Goal: Communication & Community: Connect with others

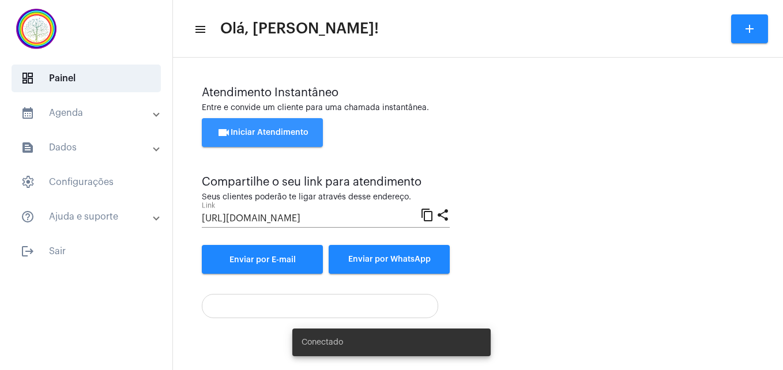
click at [248, 128] on span "videocam Iniciar Atendimento" at bounding box center [263, 132] width 92 height 8
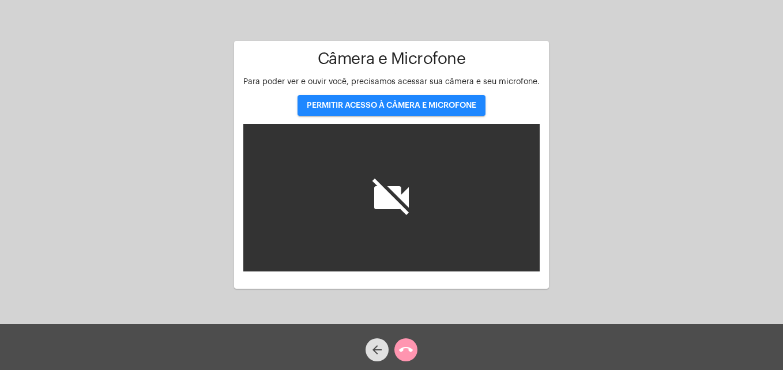
click at [363, 101] on span "PERMITIR ACESSO À CÂMERA E MICROFONE" at bounding box center [391, 105] width 169 height 8
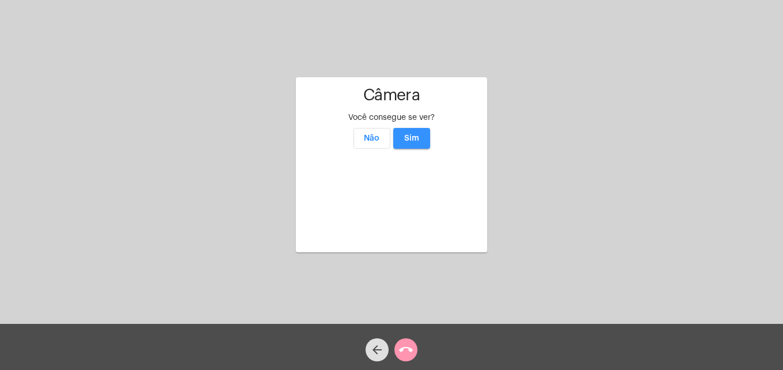
click at [414, 134] on span "Sim" at bounding box center [411, 138] width 15 height 8
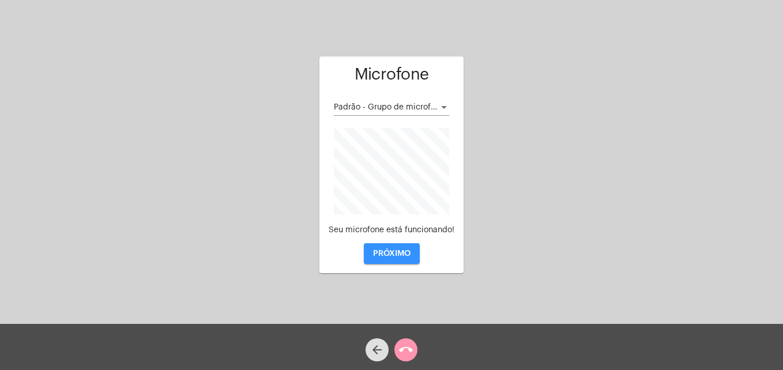
click at [397, 258] on button "PRÓXIMO" at bounding box center [392, 253] width 56 height 21
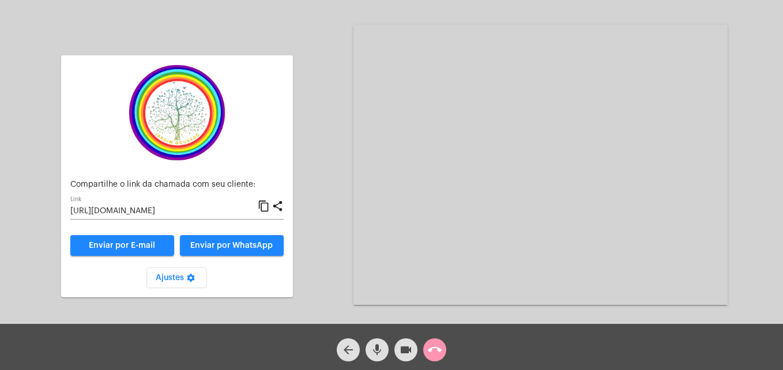
click at [263, 206] on mat-icon "content_copy" at bounding box center [264, 206] width 12 height 14
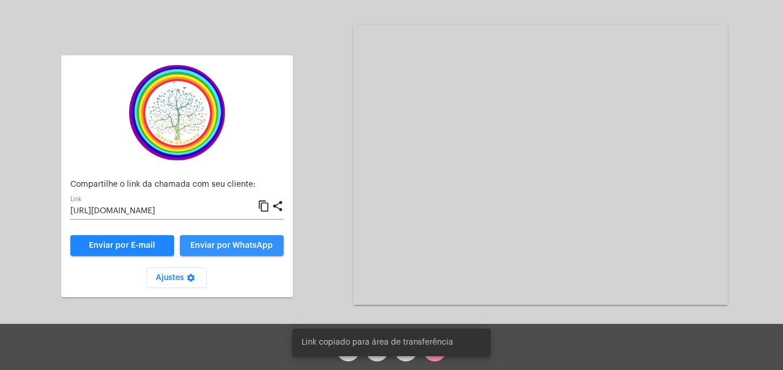
click at [245, 248] on span "Enviar por WhatsApp" at bounding box center [231, 245] width 82 height 8
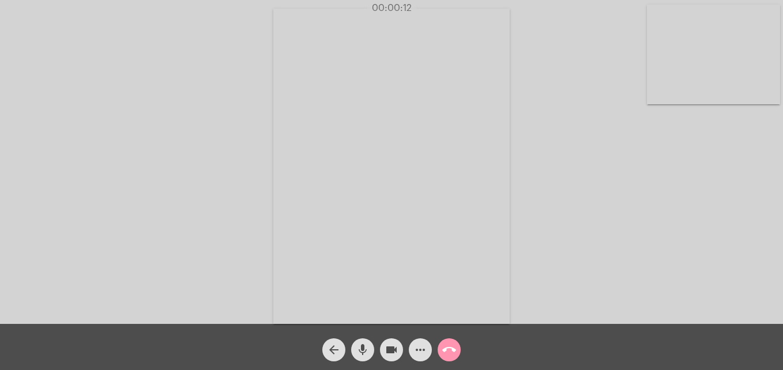
click at [672, 90] on video at bounding box center [713, 55] width 133 height 100
click at [336, 303] on video at bounding box center [496, 164] width 420 height 315
